Goal: Transaction & Acquisition: Purchase product/service

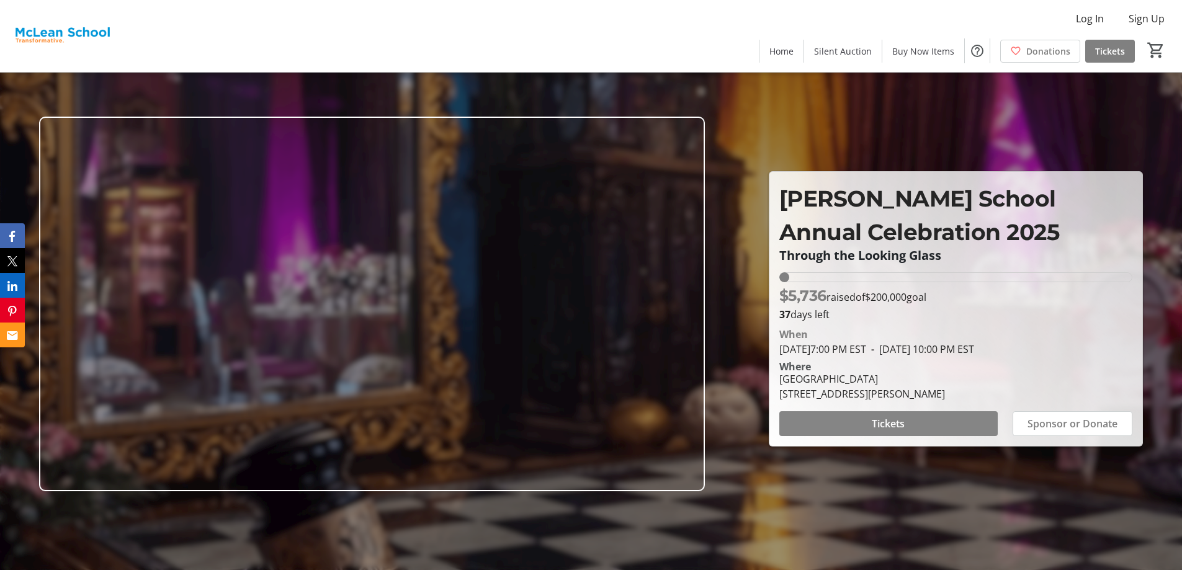
click at [806, 429] on span at bounding box center [888, 424] width 218 height 30
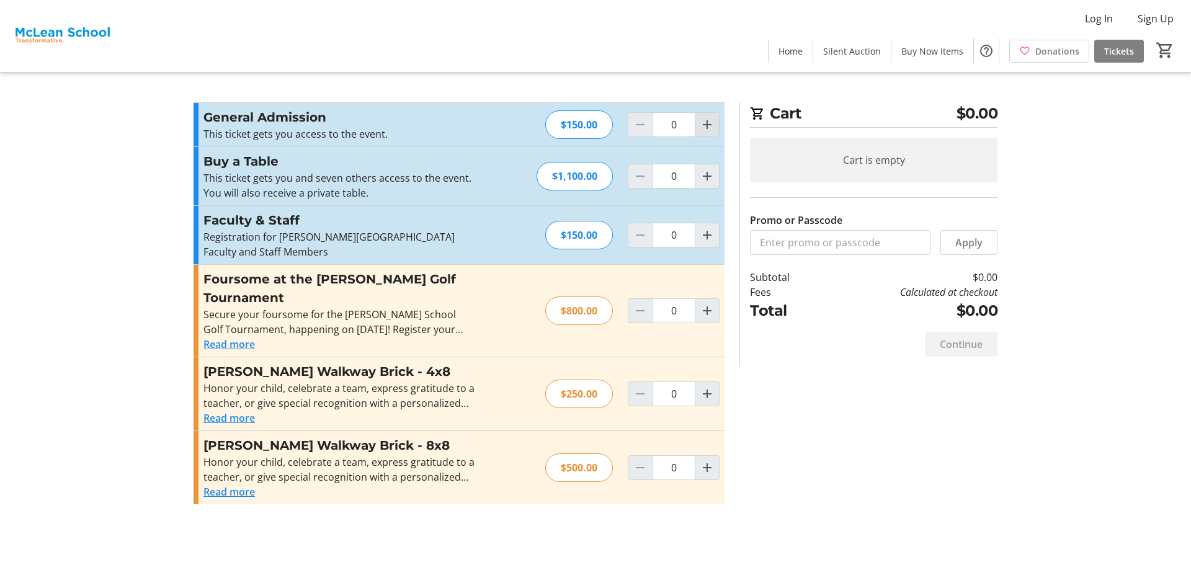
click at [700, 130] on mat-icon "Increment by one" at bounding box center [707, 124] width 15 height 15
type input "2"
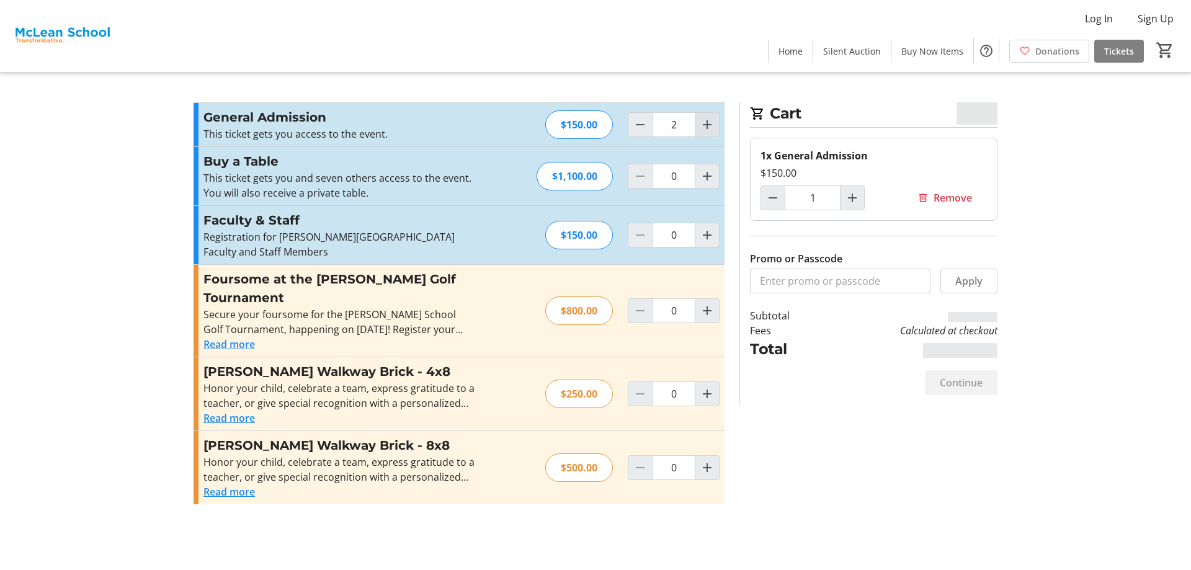
type input "2"
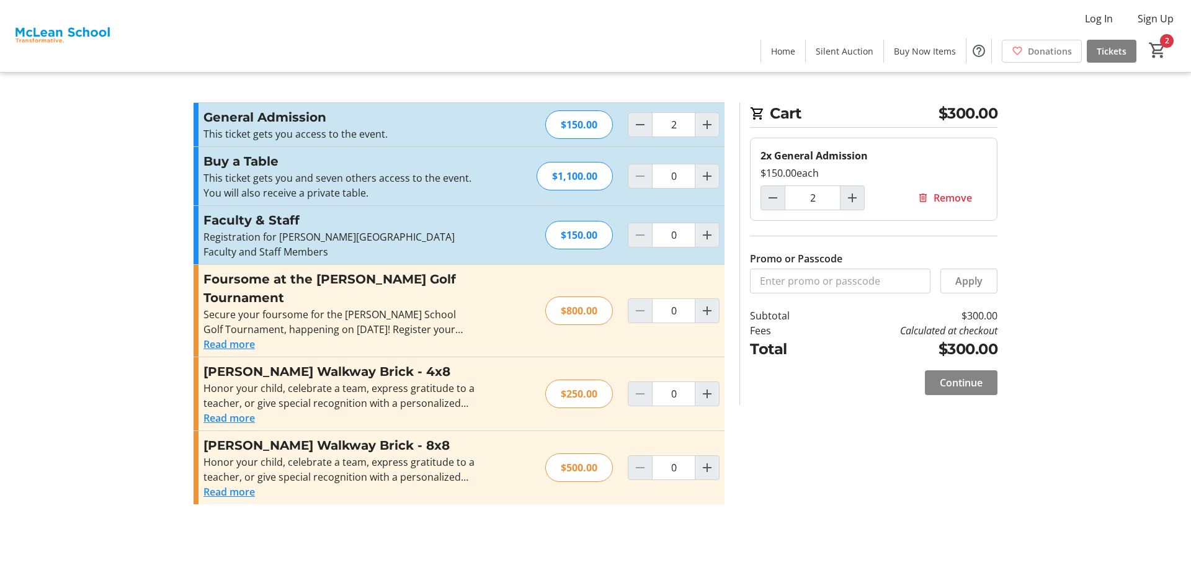
click at [937, 379] on span at bounding box center [961, 383] width 73 height 30
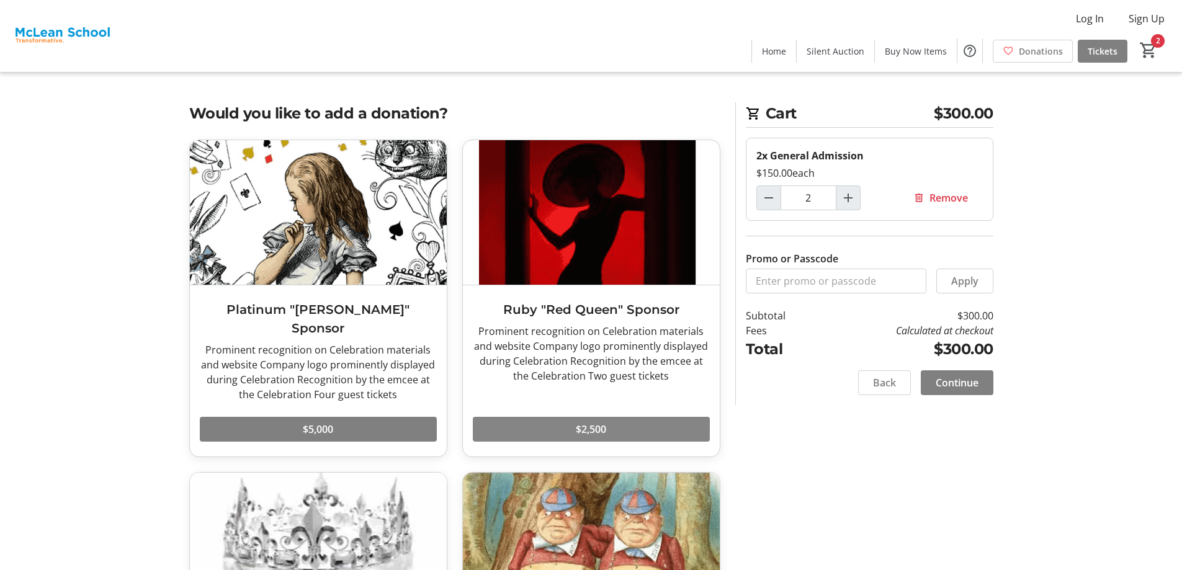
scroll to position [482, 0]
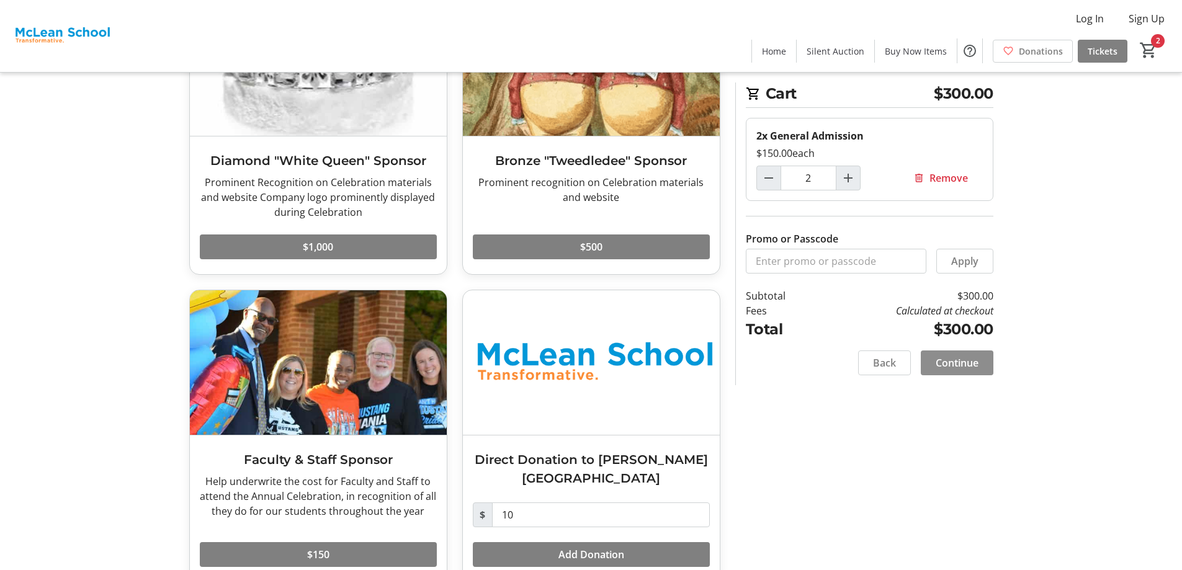
click at [944, 364] on span "Continue" at bounding box center [957, 363] width 43 height 15
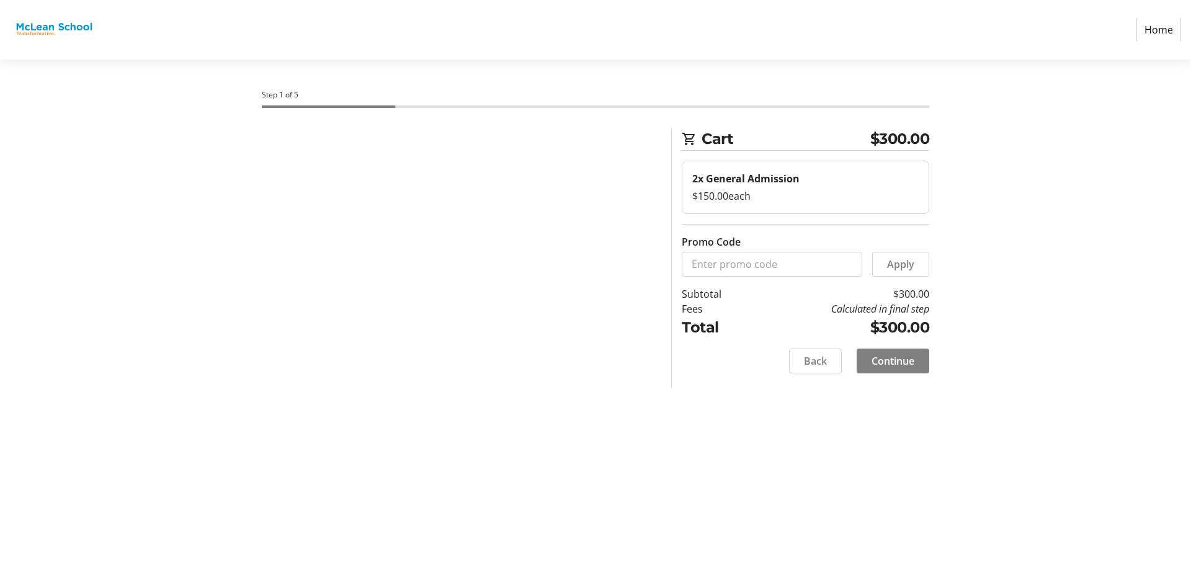
select select
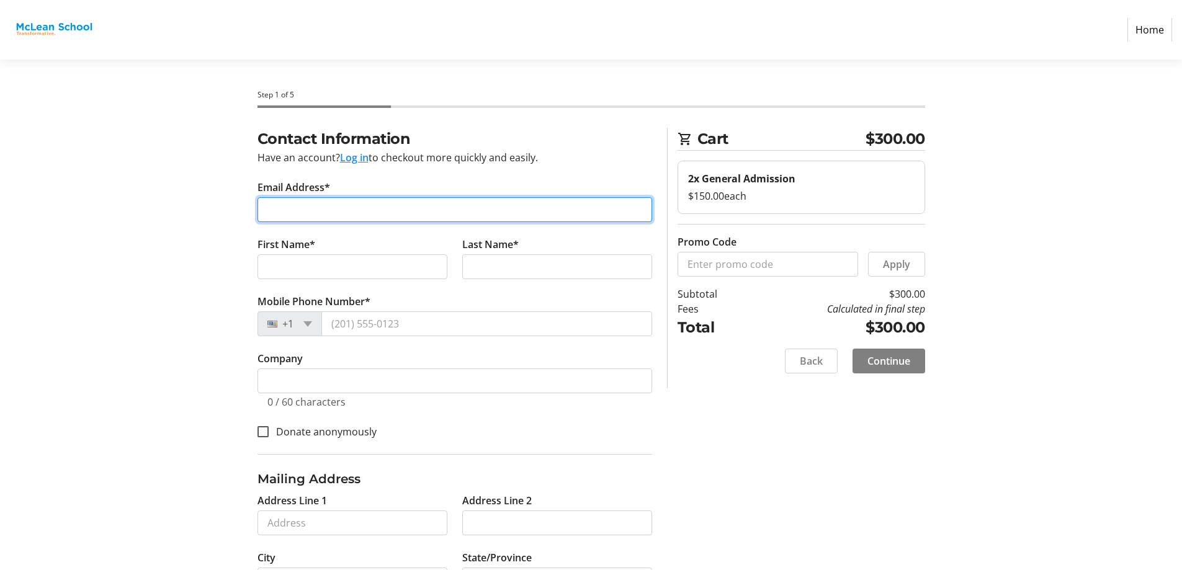
click at [475, 210] on input "Email Address*" at bounding box center [455, 209] width 395 height 25
type input "[EMAIL_ADDRESS][DOMAIN_NAME]"
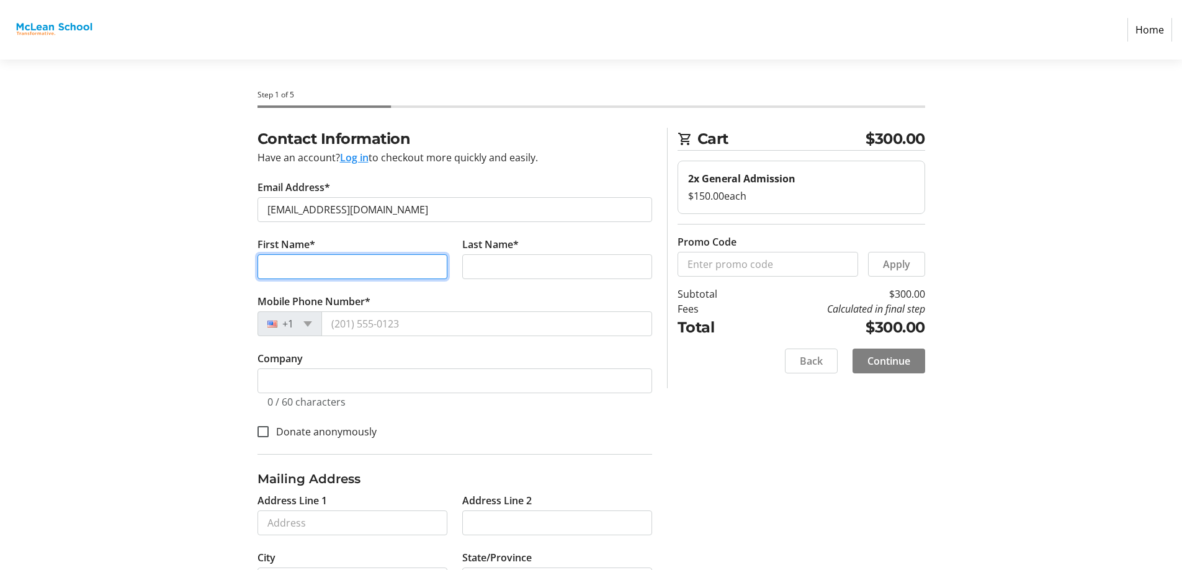
type input "[PERSON_NAME]"
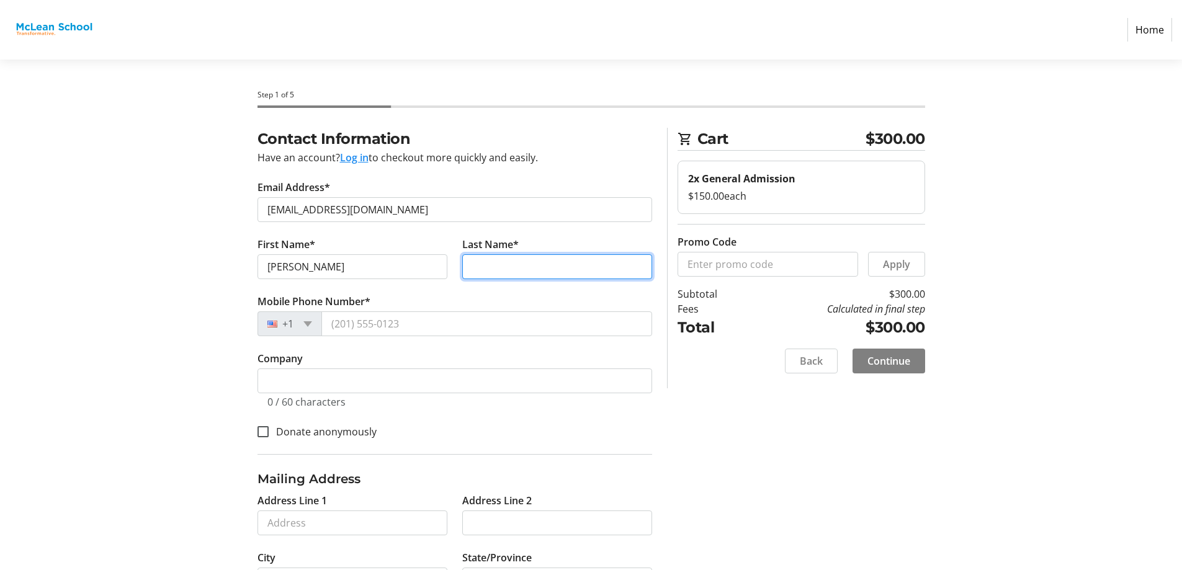
type input "[PERSON_NAME]"
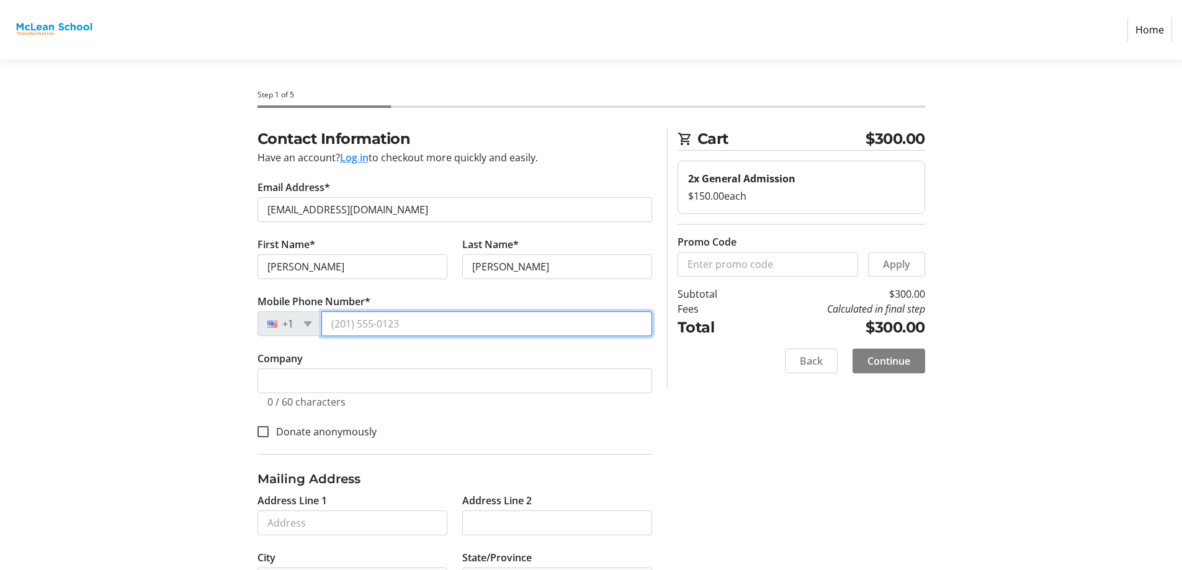
type input "[PHONE_NUMBER]"
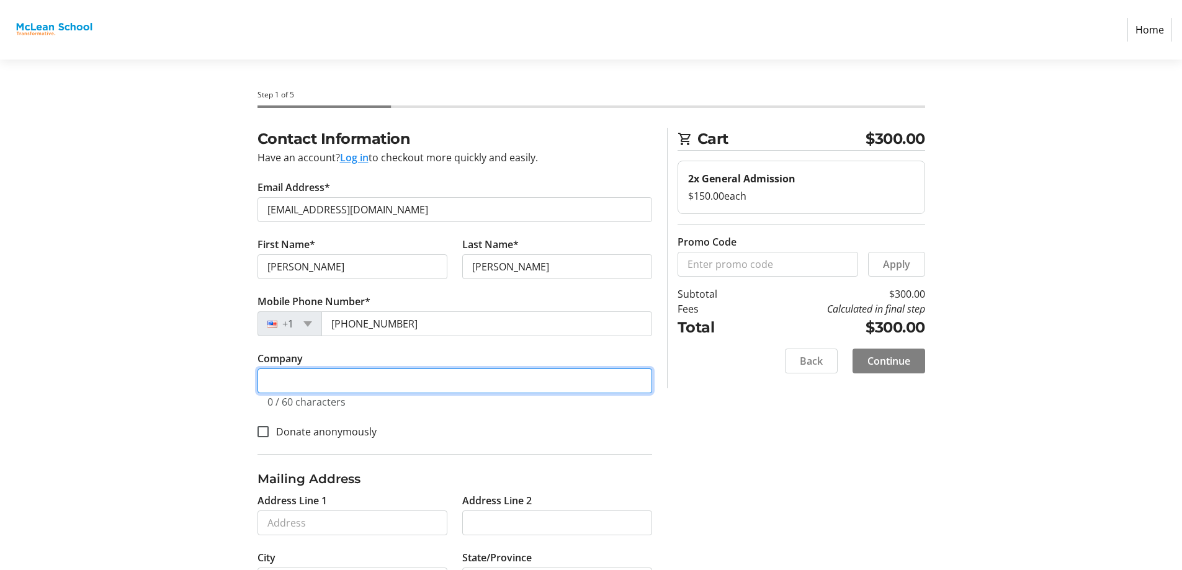
type input "[PERSON_NAME]"
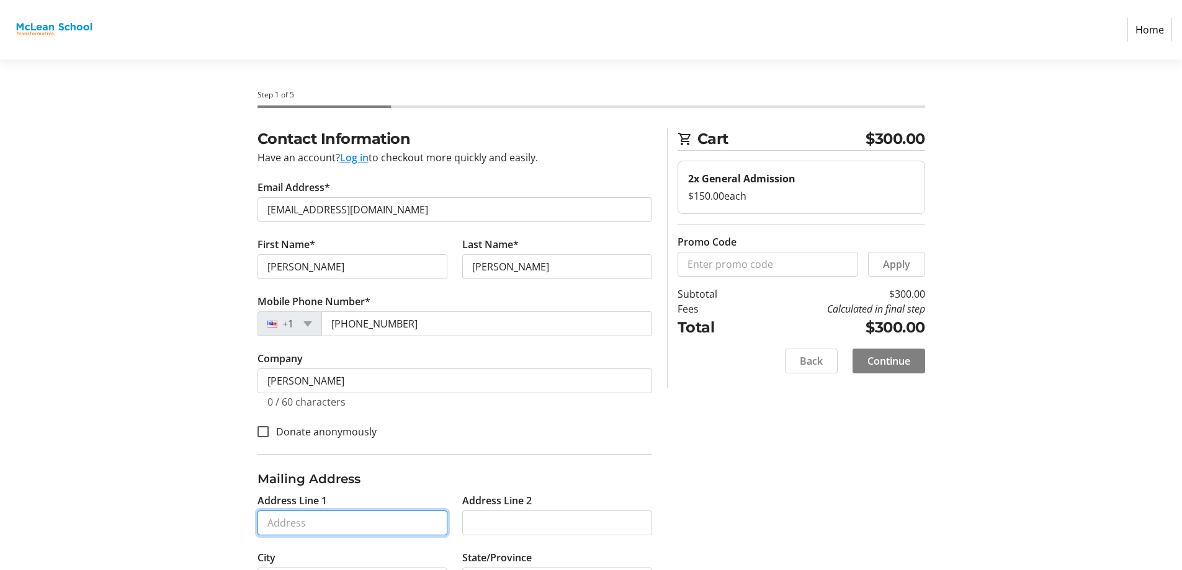
type input "[STREET_ADDRESS][PERSON_NAME]"
type input "Potomac"
type input "20854"
select select "US"
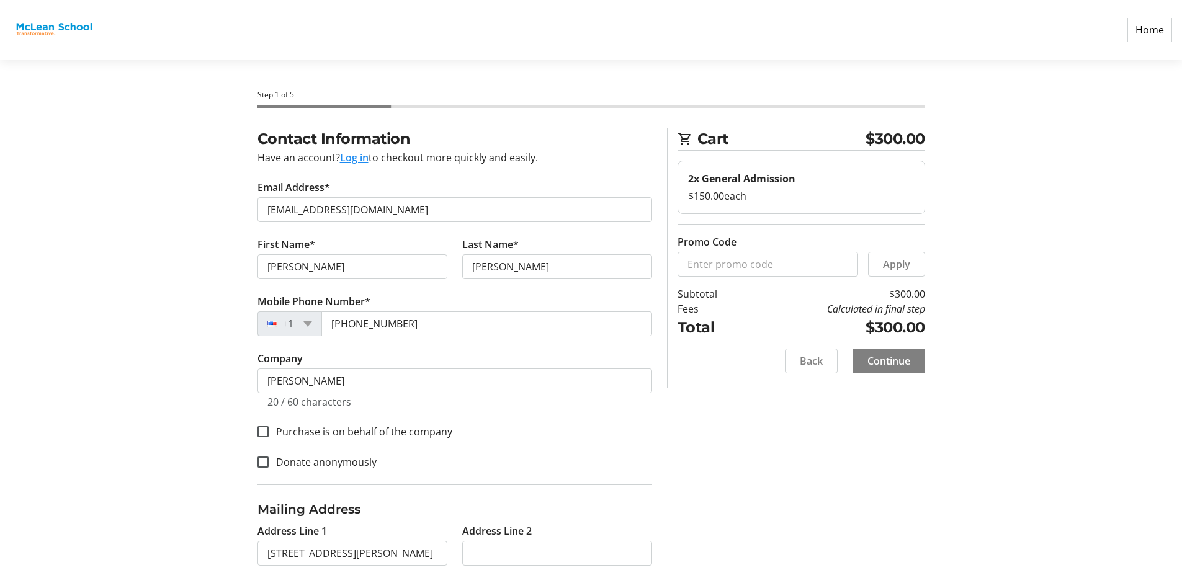
select select "MD"
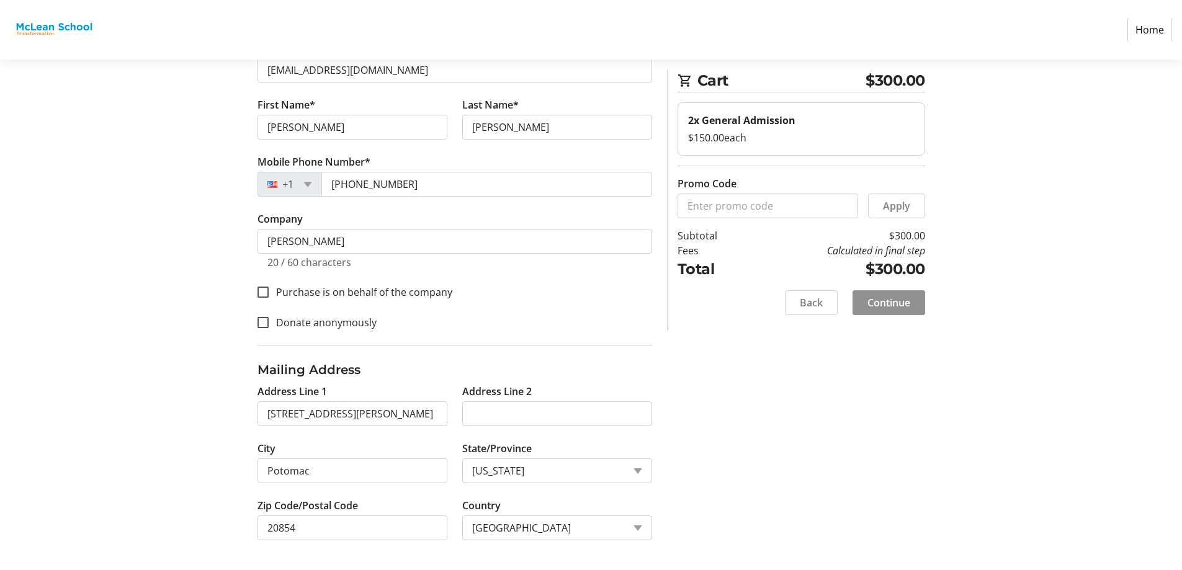
click at [873, 304] on span "Continue" at bounding box center [889, 302] width 43 height 15
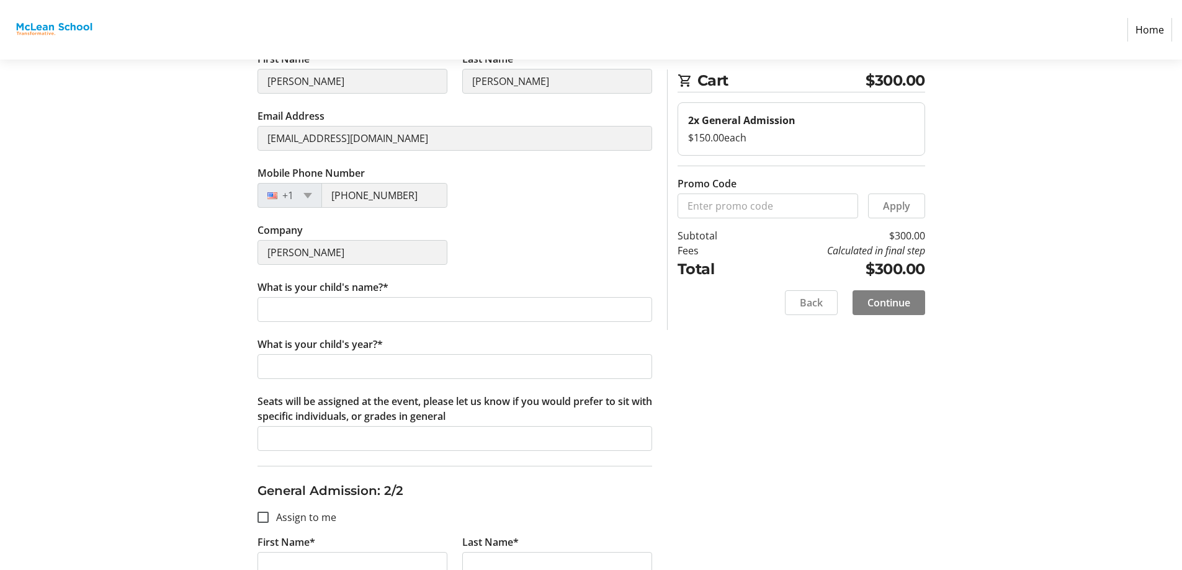
scroll to position [282, 0]
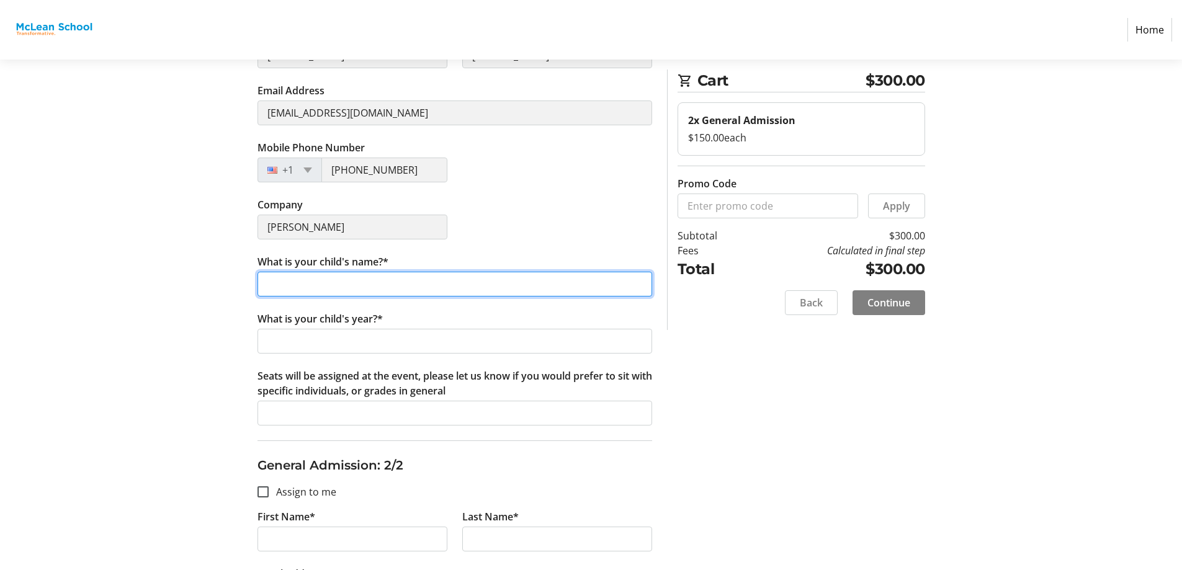
click at [275, 291] on input "What is your child's name?*" at bounding box center [455, 284] width 395 height 25
type input "[PERSON_NAME]"
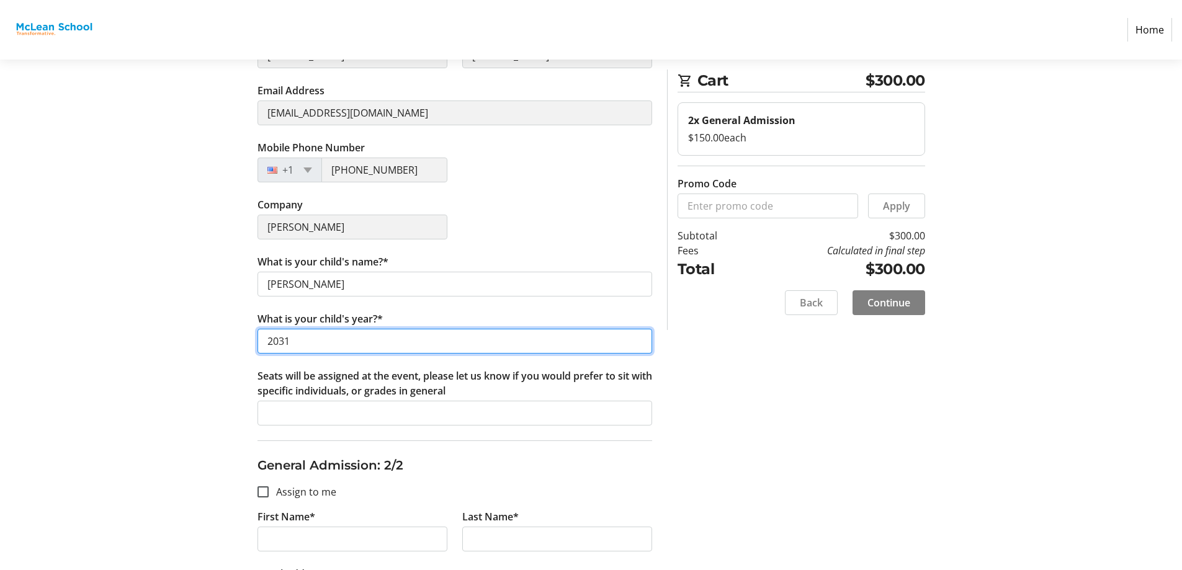
type input "2031"
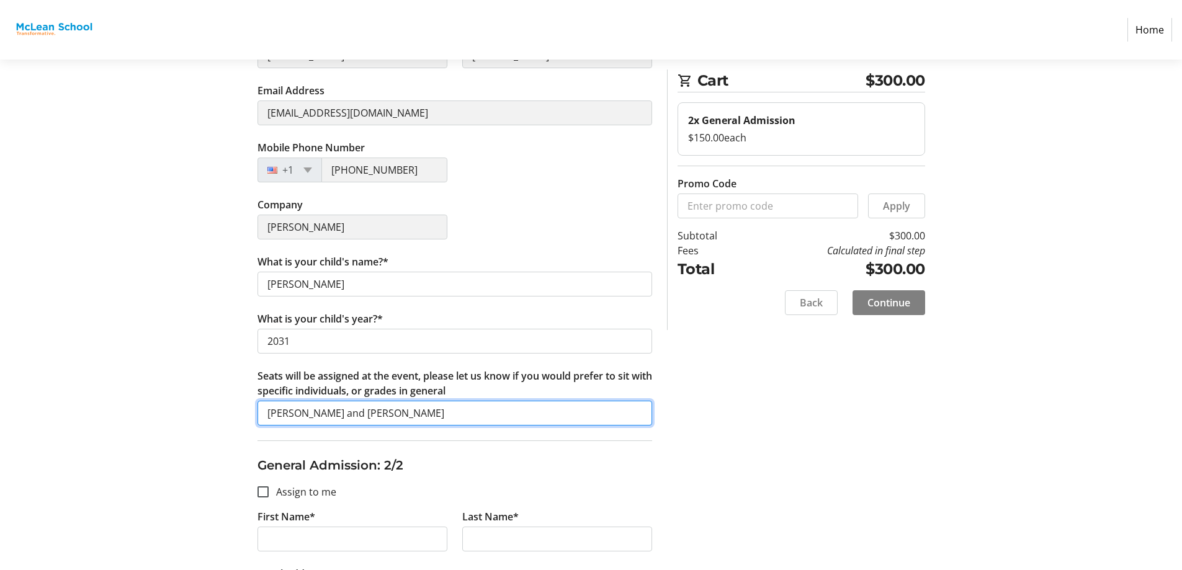
type input "[PERSON_NAME] and [PERSON_NAME]"
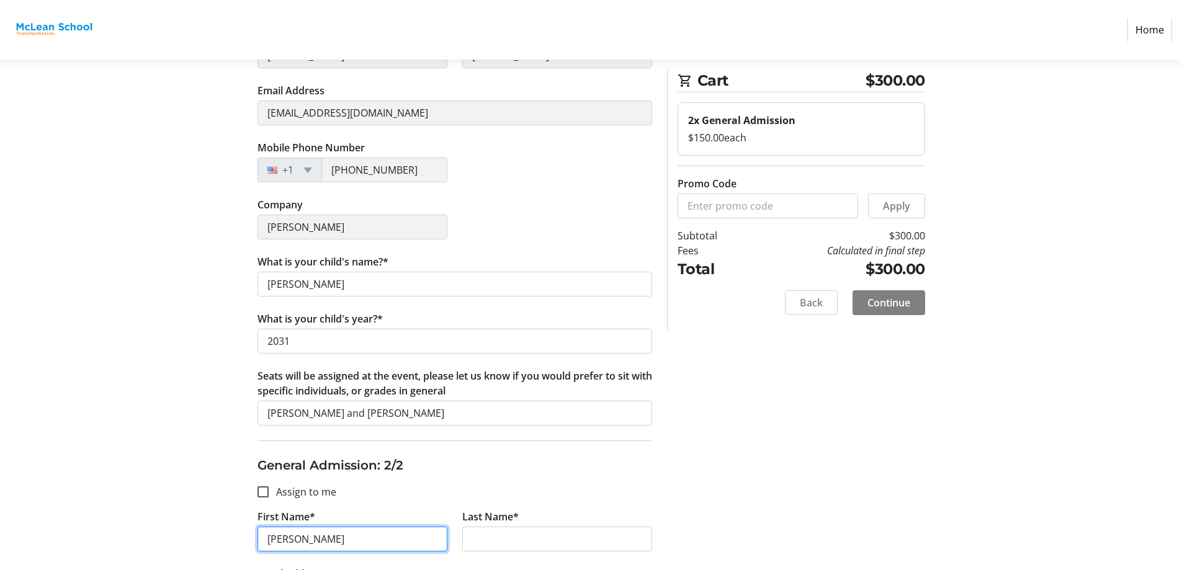
type input "[PERSON_NAME]"
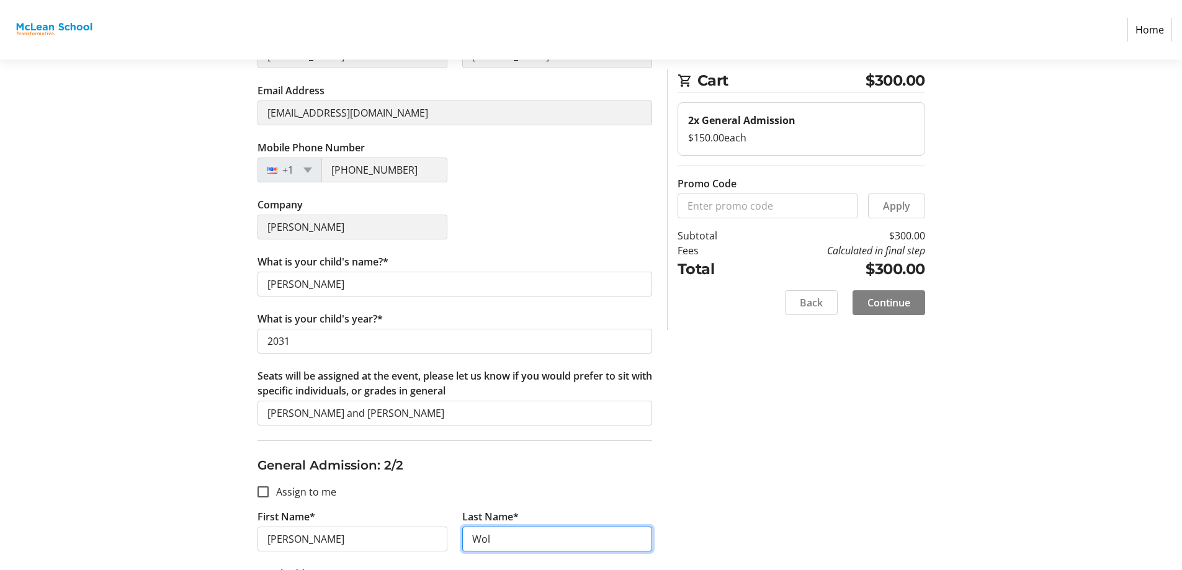
type input "[PERSON_NAME]"
type input "[EMAIL_ADDRESS][DOMAIN_NAME]"
type input "[PHONE_NUMBER]"
type input "[PERSON_NAME]"
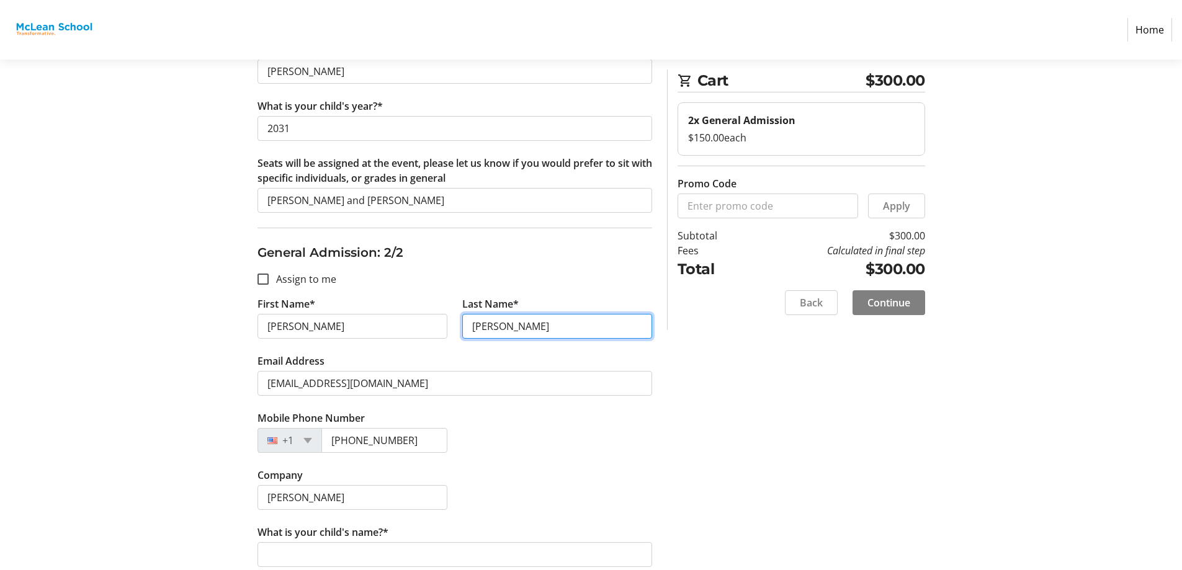
scroll to position [491, 0]
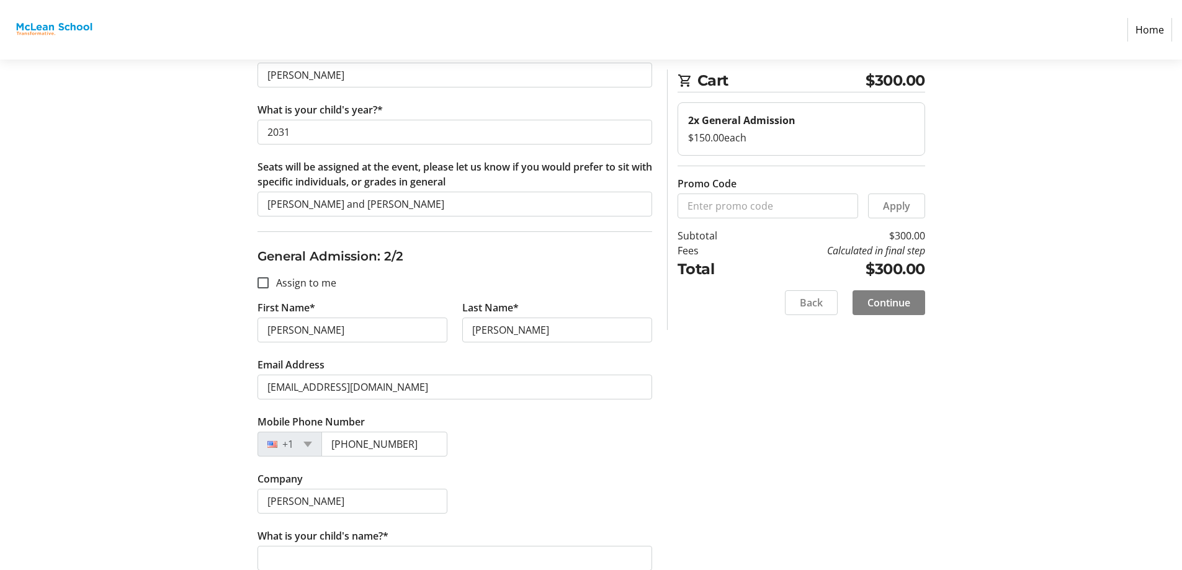
click at [1179, 412] on section "Step 2 of 5 Cart $300.00 2x General Admission $150.00 each Promo Code Apply Sub…" at bounding box center [591, 141] width 1182 height 1147
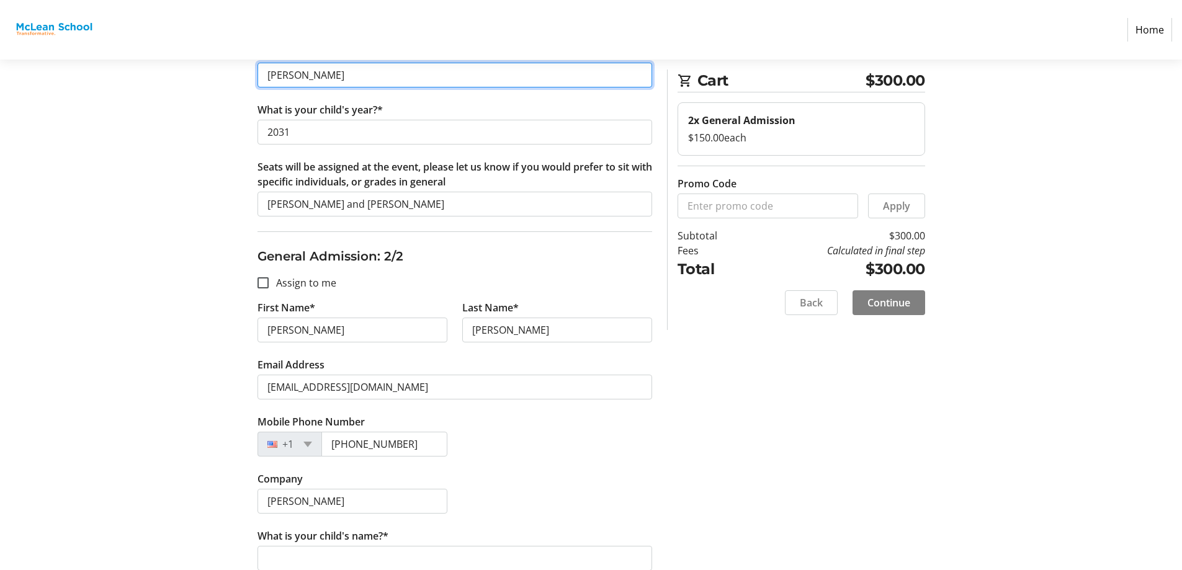
drag, startPoint x: 410, startPoint y: 74, endPoint x: 224, endPoint y: 99, distance: 187.8
click at [225, 99] on div "Assign Tickets Enter details for each attendee so that they receive their ticke…" at bounding box center [591, 175] width 819 height 1079
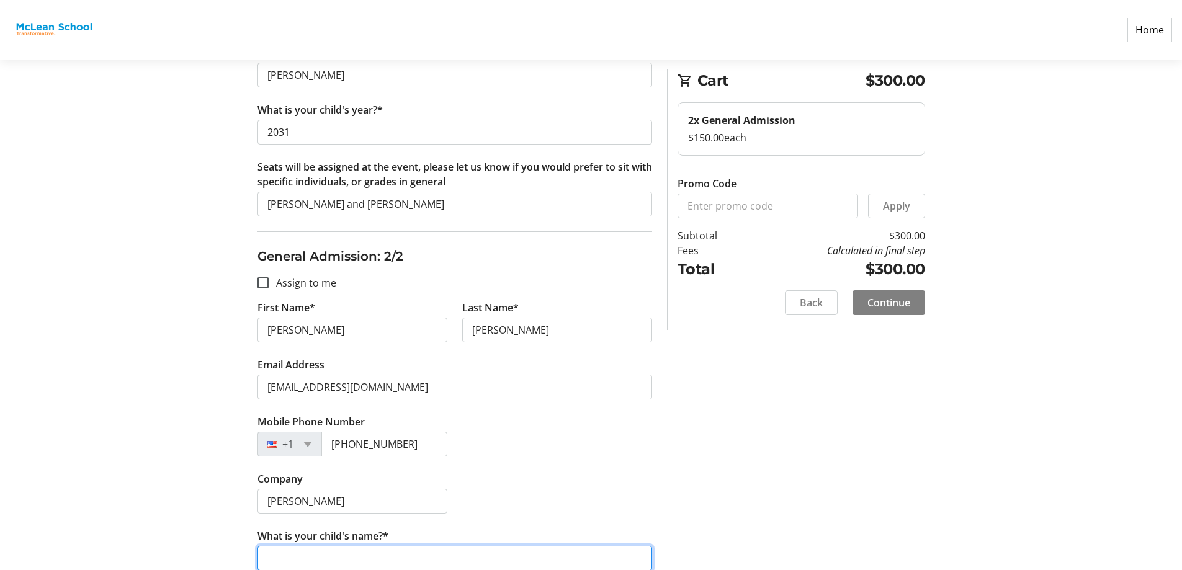
click at [333, 550] on input "What is your child's name?*" at bounding box center [455, 558] width 395 height 25
paste input "[PERSON_NAME]"
type input "[PERSON_NAME]"
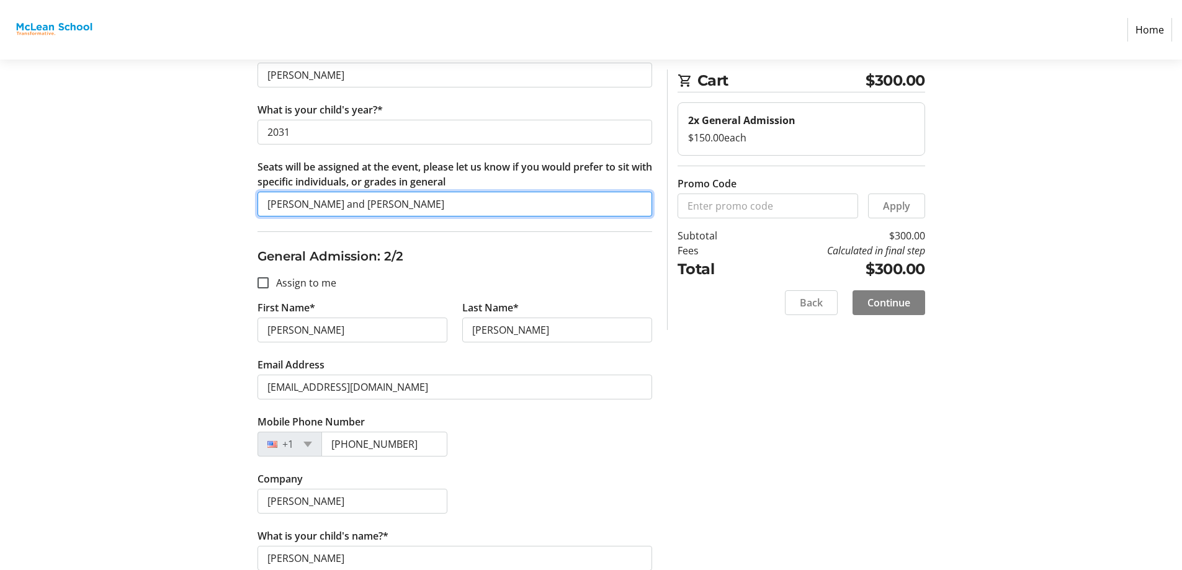
drag, startPoint x: 464, startPoint y: 212, endPoint x: 255, endPoint y: 249, distance: 212.4
click at [255, 249] on div "Assign Tickets Enter details for each attendee so that they receive their ticke…" at bounding box center [455, 175] width 410 height 1079
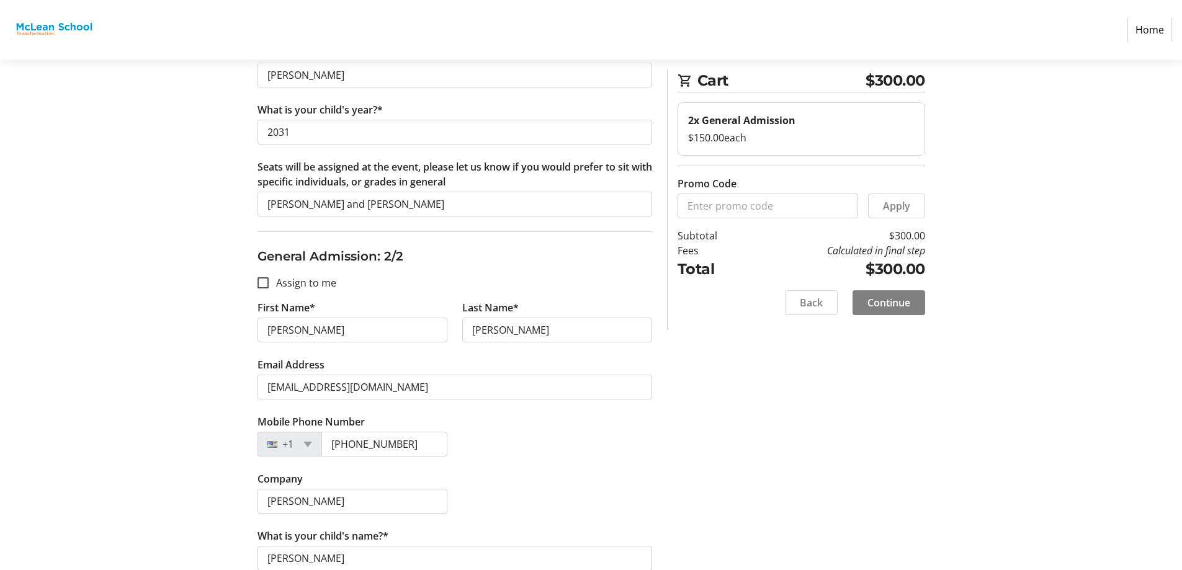
drag, startPoint x: 1191, startPoint y: 379, endPoint x: 540, endPoint y: 472, distance: 657.6
click at [540, 472] on fieldset "General Admission: 2/2 Assign to me First Name* [PERSON_NAME] Last Name* [PERSO…" at bounding box center [455, 472] width 395 height 483
click at [542, 494] on div "Company [PERSON_NAME]" at bounding box center [455, 500] width 410 height 57
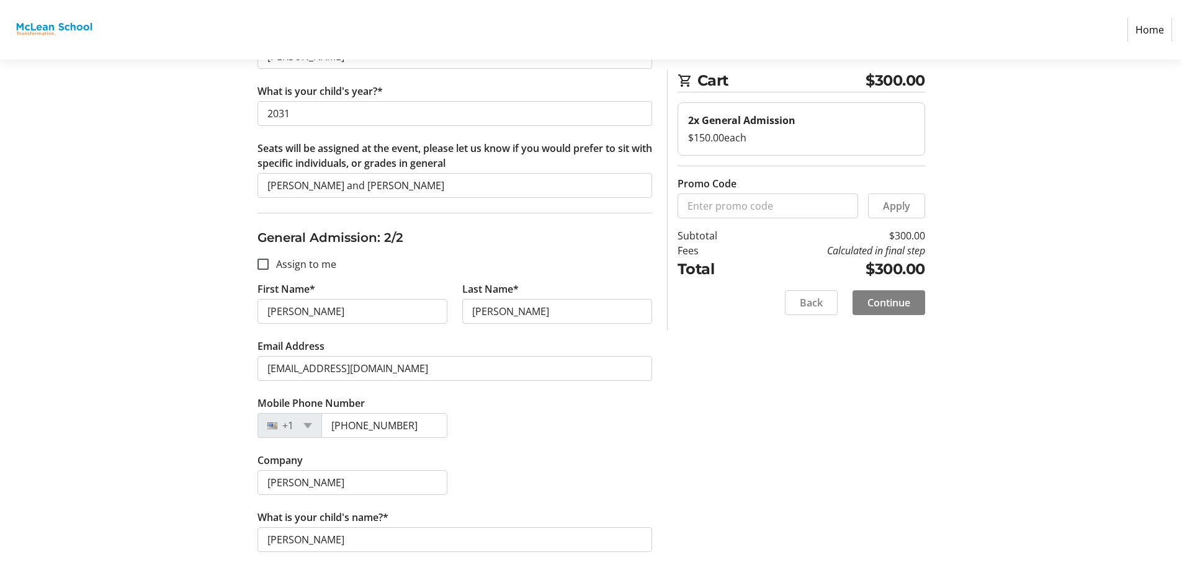
scroll to position [651, 0]
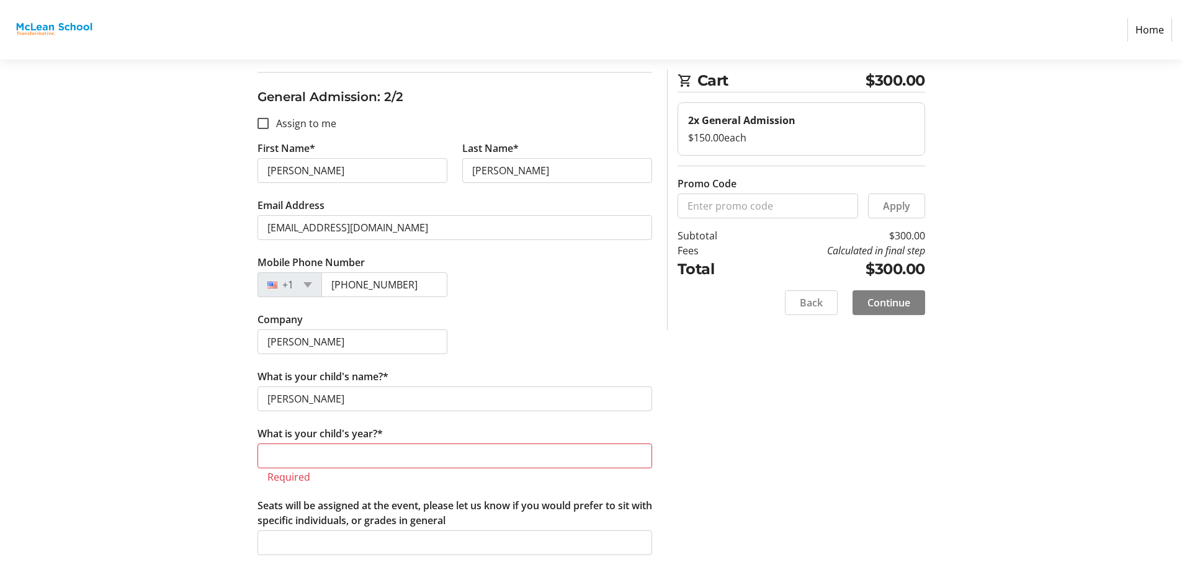
drag, startPoint x: 565, startPoint y: 490, endPoint x: 545, endPoint y: 480, distance: 22.5
click at [563, 488] on tr-form-field "What is your child's year?* Required" at bounding box center [455, 462] width 395 height 72
click at [482, 469] on tr-form-field "What is your child's year?* Required" at bounding box center [455, 462] width 395 height 72
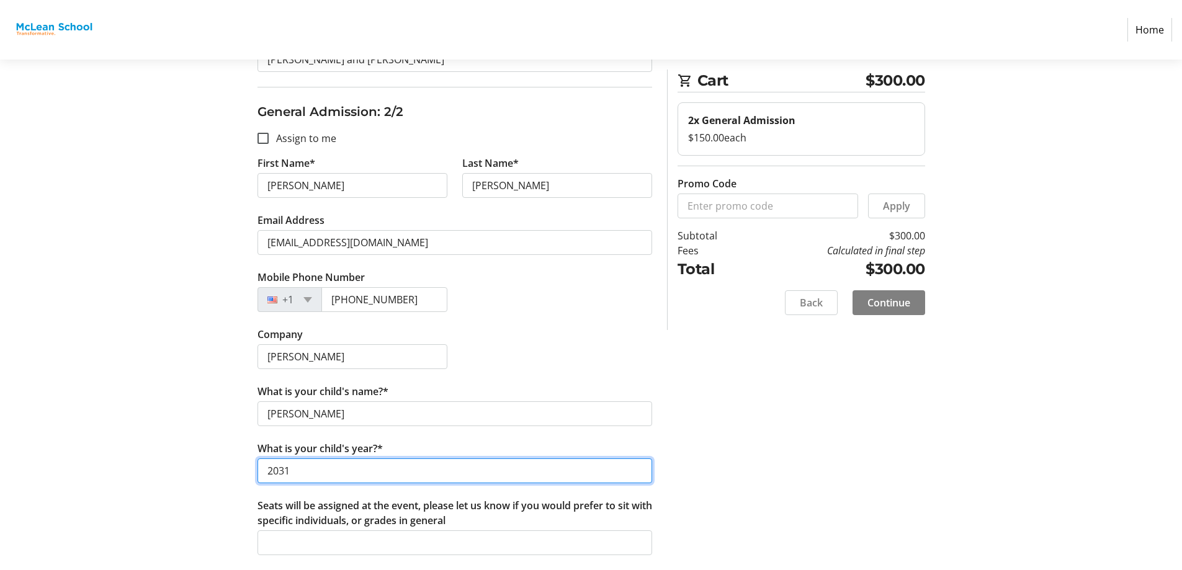
type input "2031"
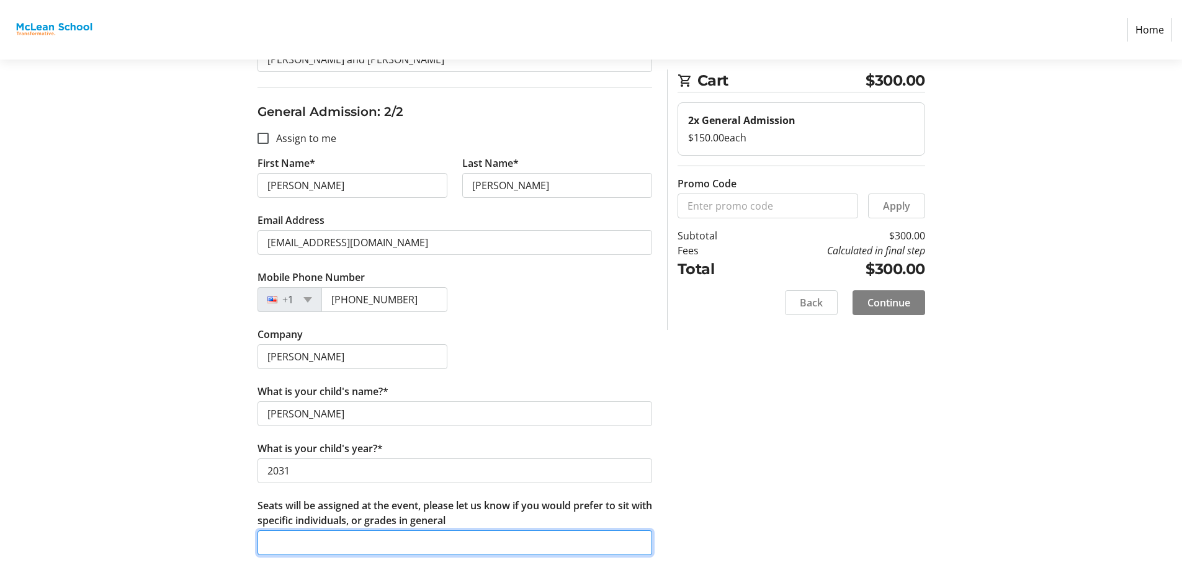
paste input "[PERSON_NAME] and [PERSON_NAME]"
type input "[PERSON_NAME] and [PERSON_NAME]"
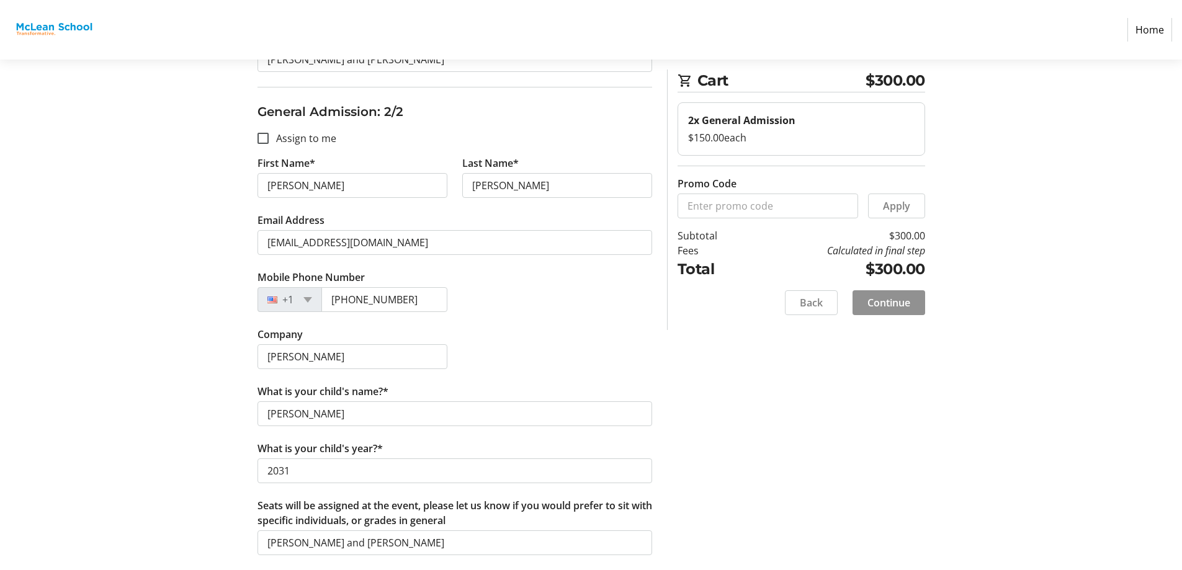
click at [873, 294] on span at bounding box center [889, 303] width 73 height 30
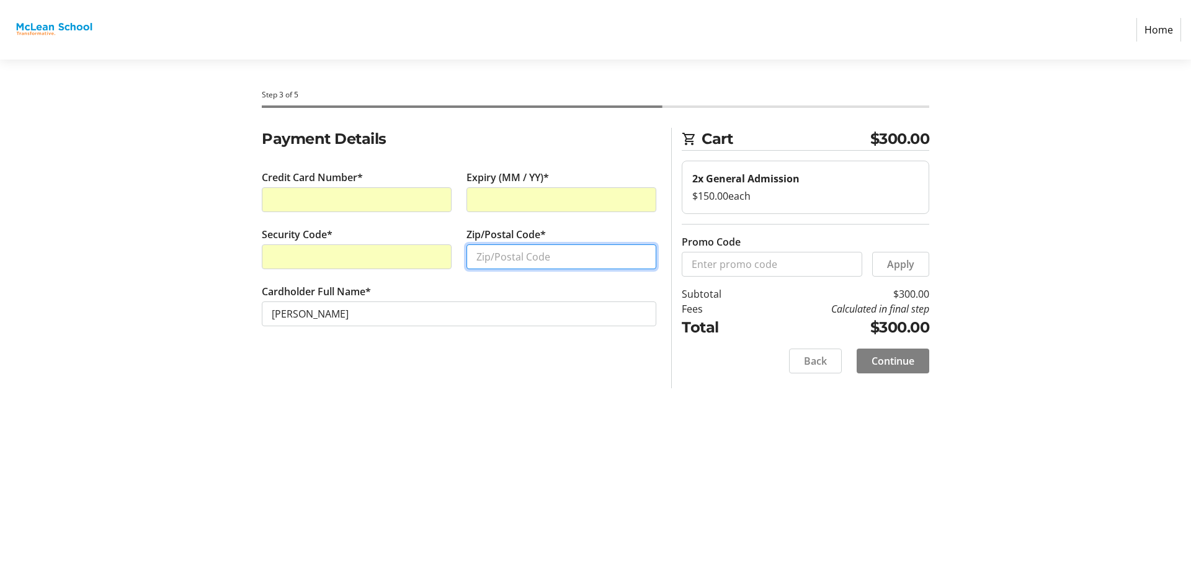
click at [516, 263] on input "Zip/Postal Code*" at bounding box center [562, 256] width 190 height 25
click at [517, 266] on input "Zip/Postal Code*" at bounding box center [562, 256] width 190 height 25
type input "20854"
click at [911, 367] on span "Continue" at bounding box center [893, 361] width 43 height 15
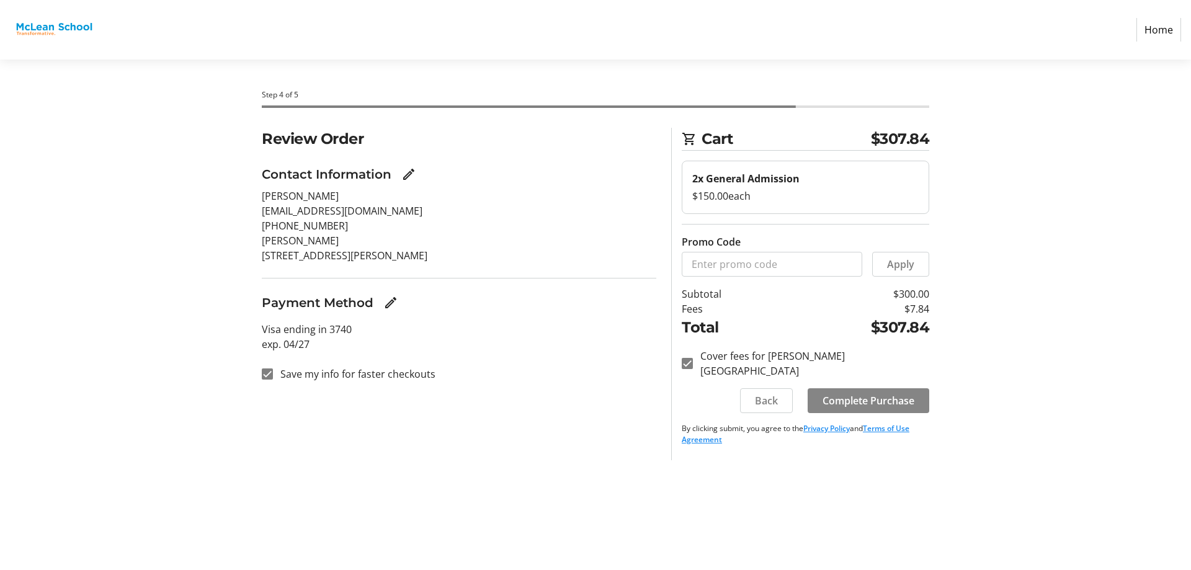
click at [864, 393] on span "Complete Purchase" at bounding box center [869, 400] width 92 height 15
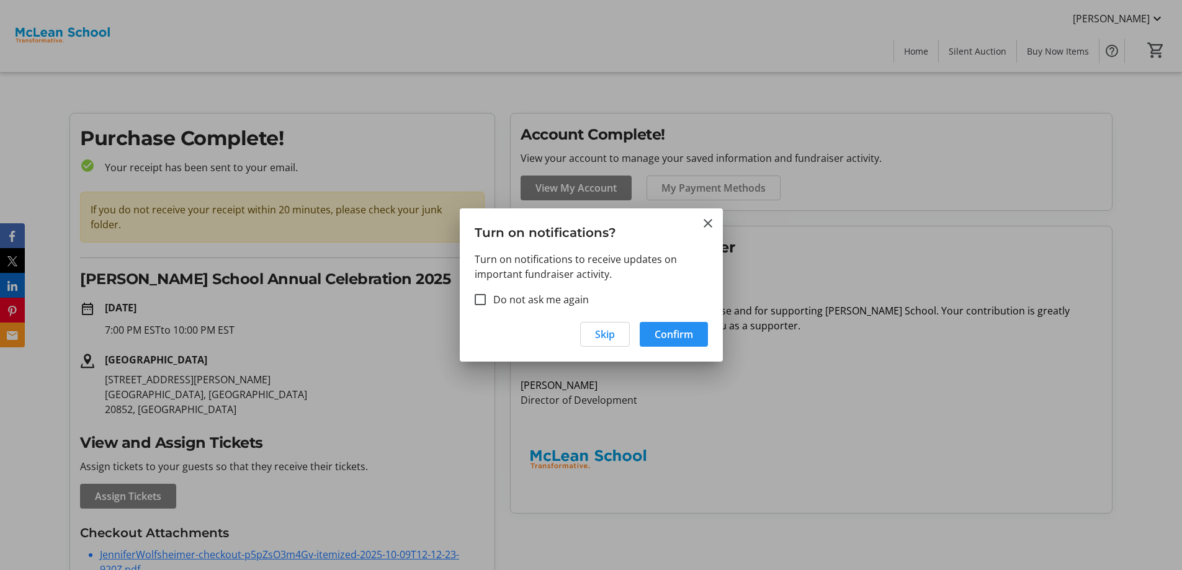
click at [648, 333] on span "button" at bounding box center [674, 335] width 68 height 30
